Goal: Transaction & Acquisition: Download file/media

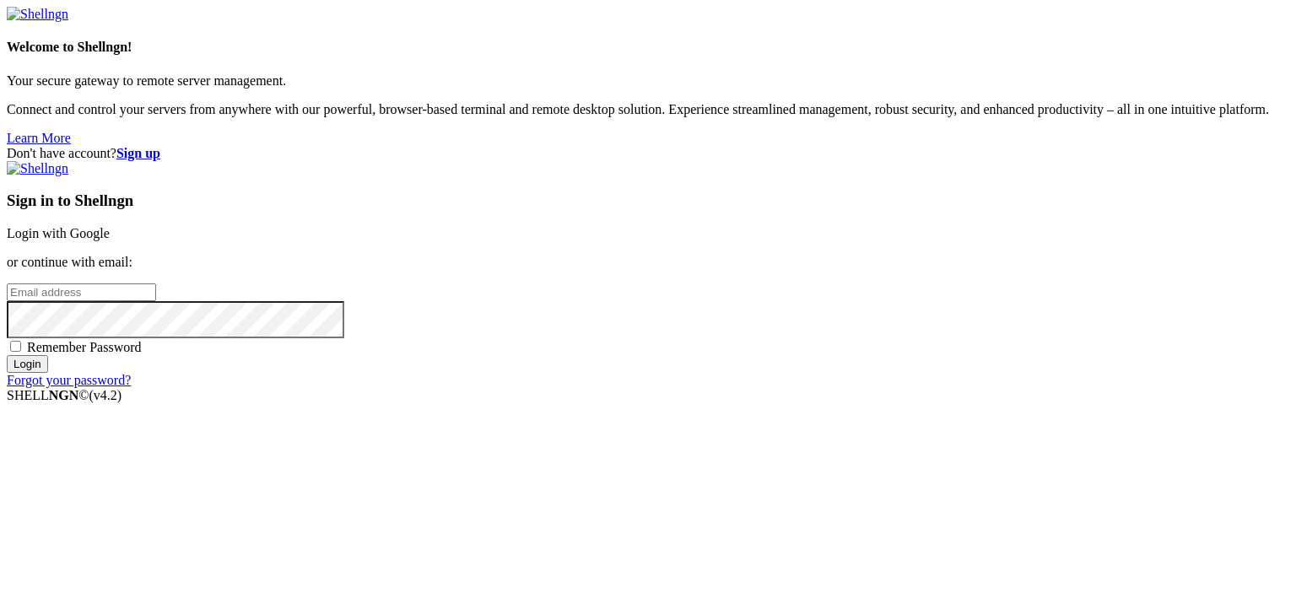
click at [110, 226] on link "Login with Google" at bounding box center [58, 233] width 103 height 14
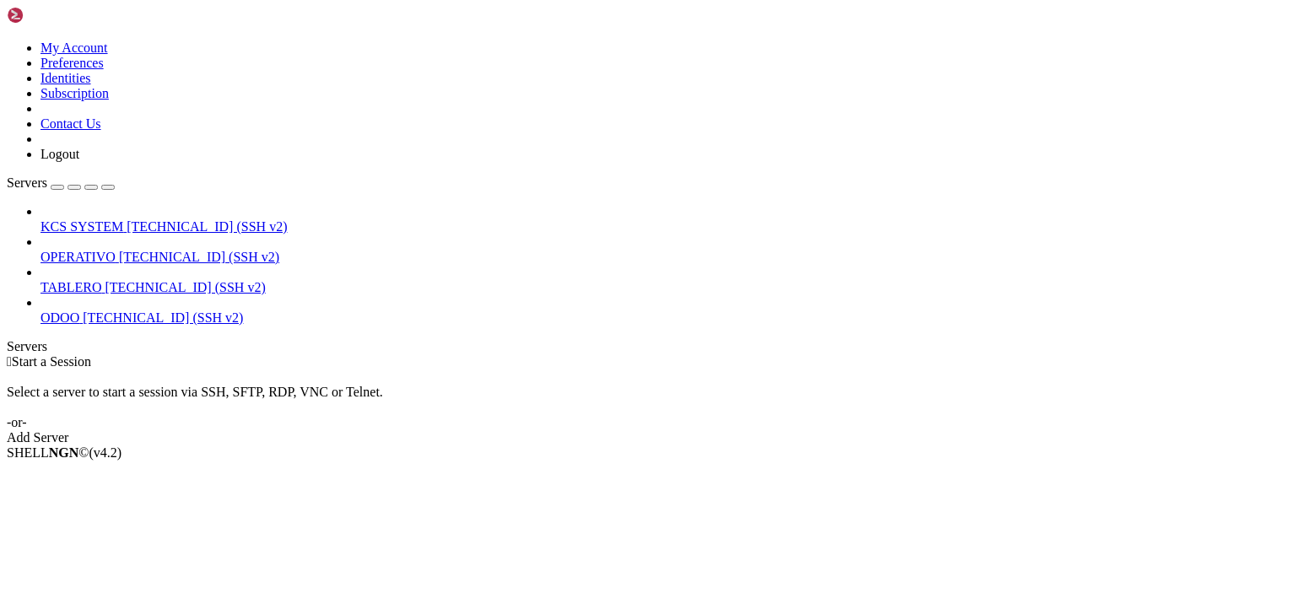
click at [116, 250] on span "OPERATIVO" at bounding box center [78, 257] width 75 height 14
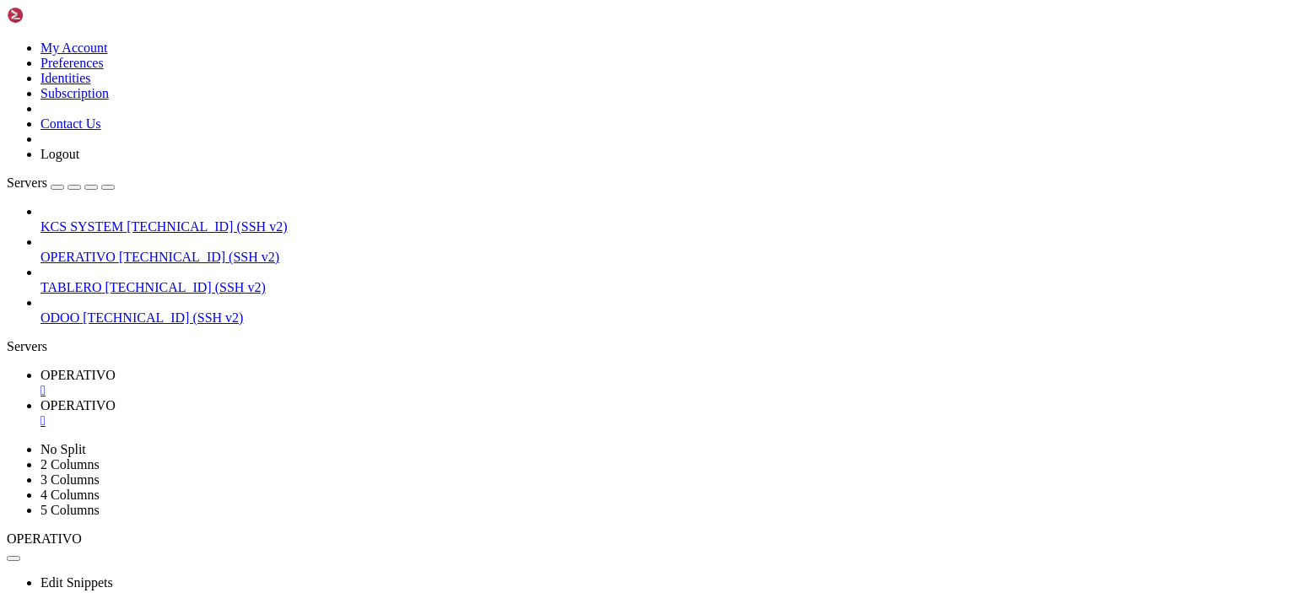
scroll to position [656, 0]
click at [493, 559] on td " 50-app-NEW-SYNC" at bounding box center [261, 567] width 507 height 17
type input "/home/ubuntu/50-app-NEW-SYNC"
